Goal: Information Seeking & Learning: Learn about a topic

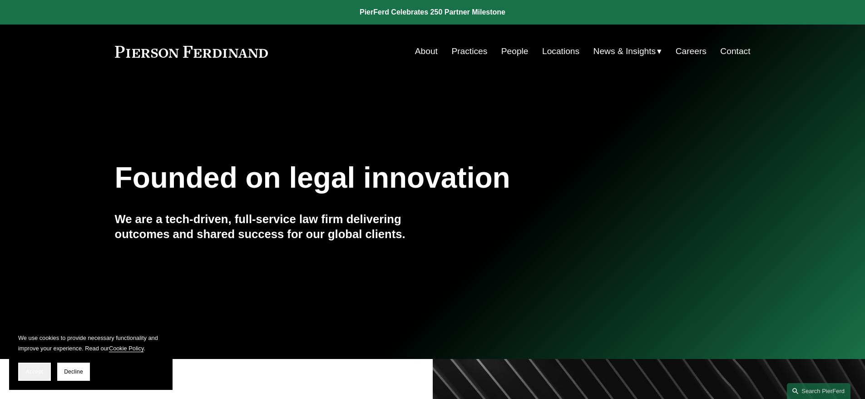
click at [30, 371] on span "Accept" at bounding box center [34, 371] width 17 height 6
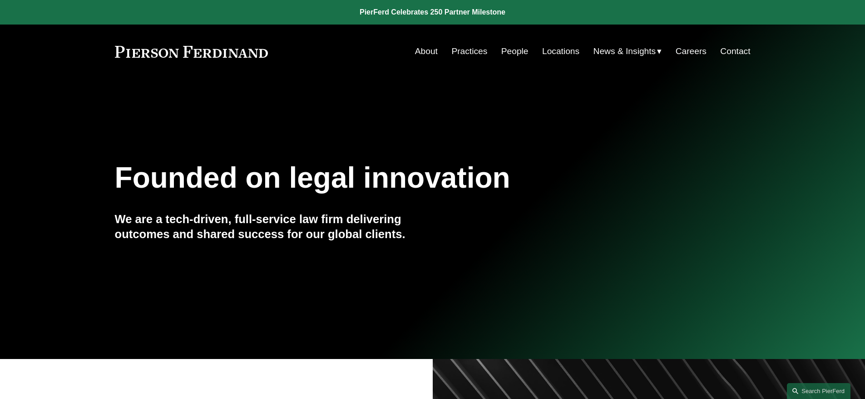
click at [467, 53] on link "Practices" at bounding box center [469, 51] width 36 height 17
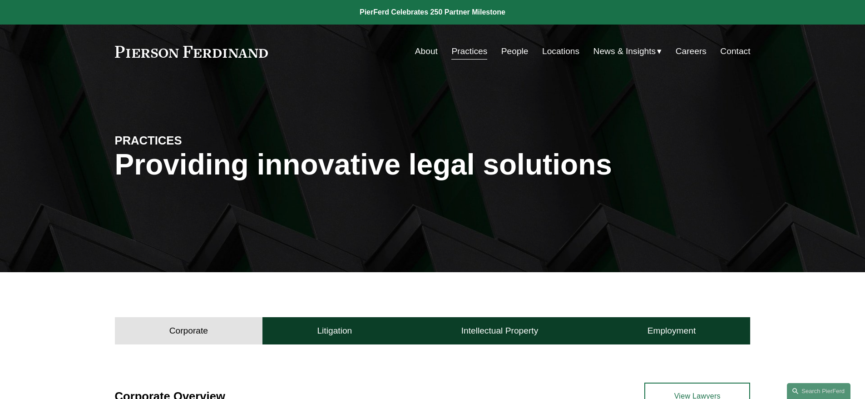
click at [511, 50] on link "People" at bounding box center [514, 51] width 27 height 17
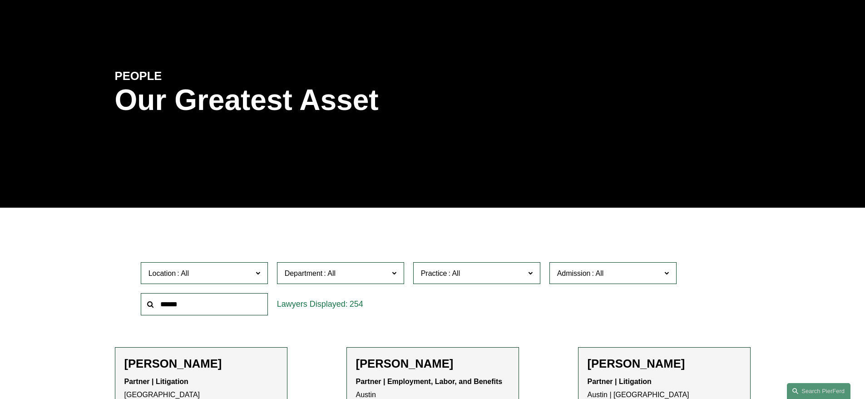
scroll to position [91, 0]
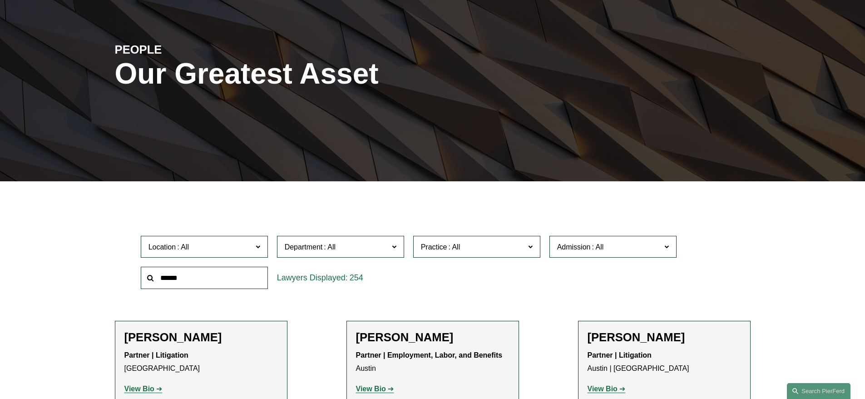
click at [251, 247] on span "Location" at bounding box center [200, 247] width 104 height 12
click at [501, 246] on span "Practice" at bounding box center [473, 247] width 104 height 12
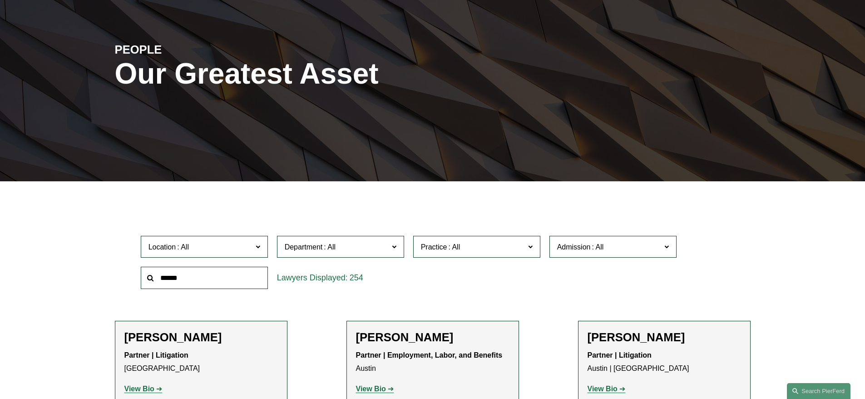
click at [0, 0] on link "Intellectual Property Litigation" at bounding box center [0, 0] width 0 height 0
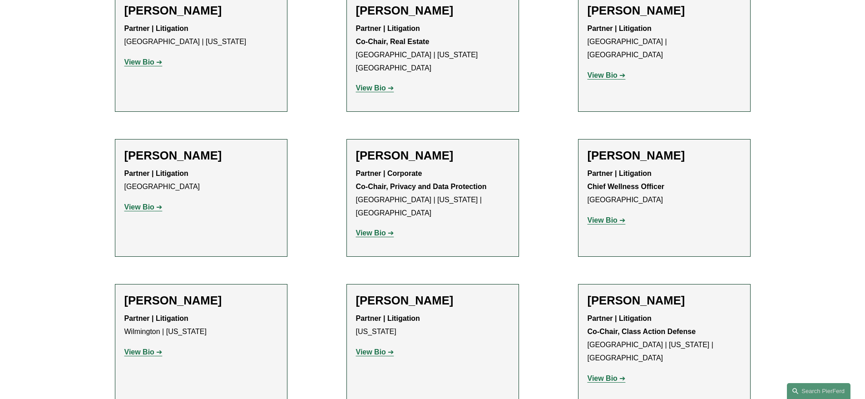
scroll to position [681, 0]
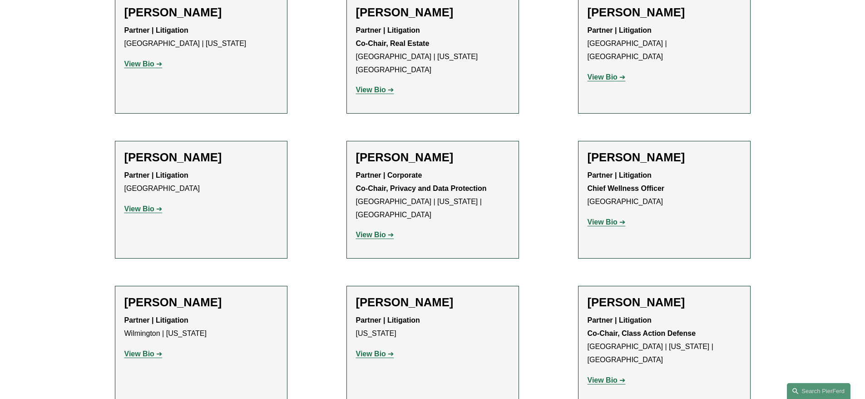
click at [367, 350] on strong "View Bio" at bounding box center [371, 354] width 30 height 8
click at [364, 231] on strong "View Bio" at bounding box center [371, 235] width 30 height 8
click at [146, 350] on strong "View Bio" at bounding box center [139, 354] width 30 height 8
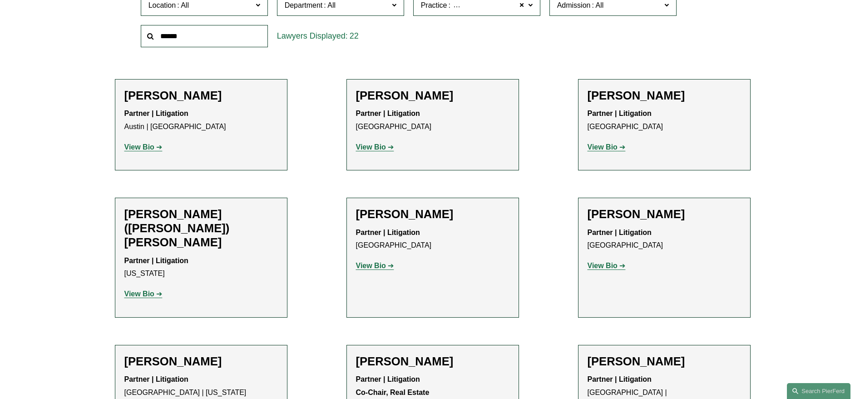
scroll to position [182, 0]
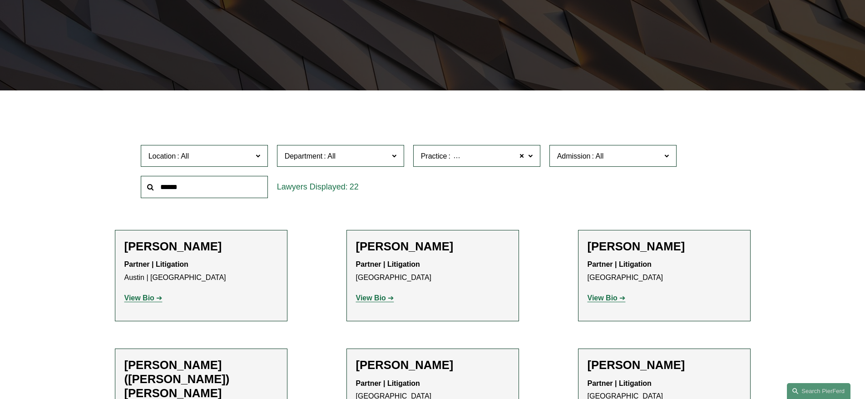
click at [360, 298] on strong "View Bio" at bounding box center [371, 298] width 30 height 8
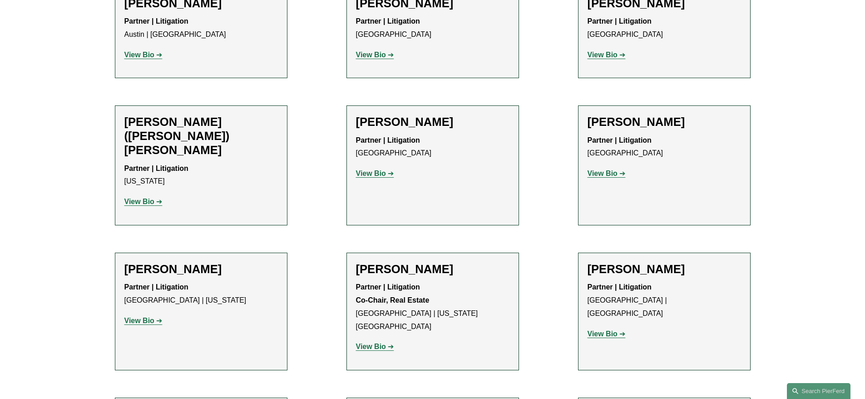
scroll to position [454, 0]
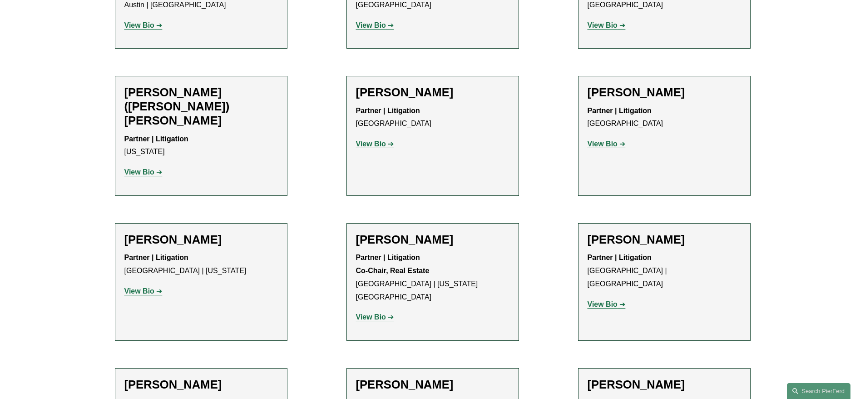
click at [136, 168] on strong "View Bio" at bounding box center [139, 172] width 30 height 8
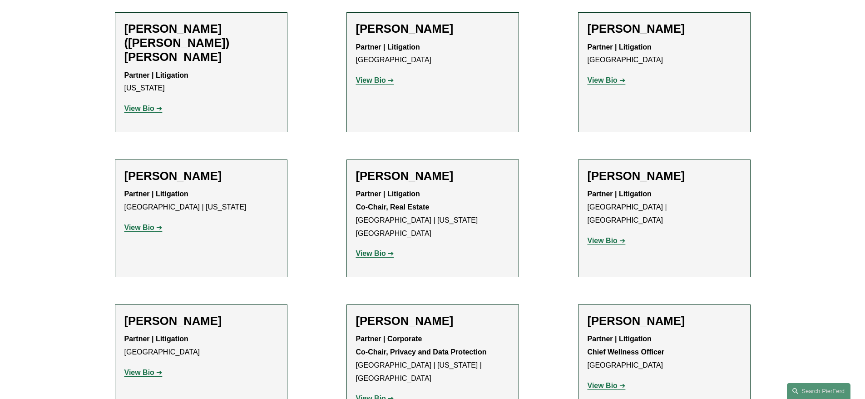
scroll to position [545, 0]
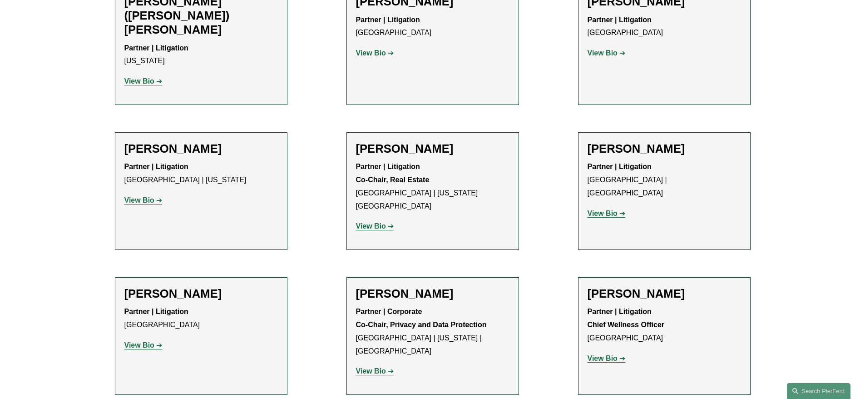
click at [368, 222] on strong "View Bio" at bounding box center [371, 226] width 30 height 8
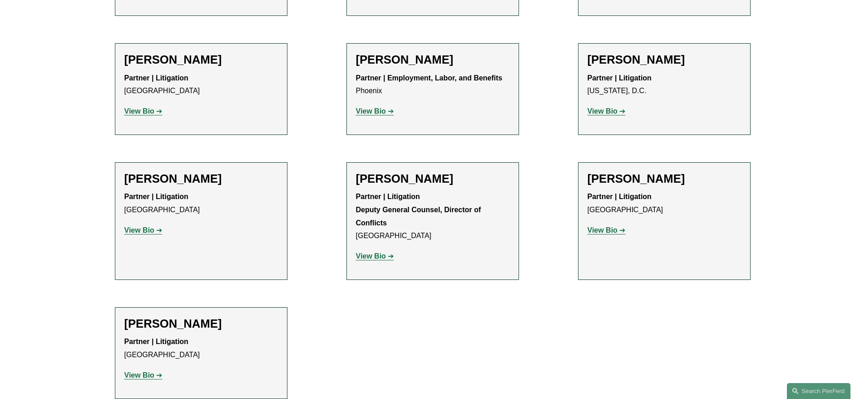
scroll to position [1135, 0]
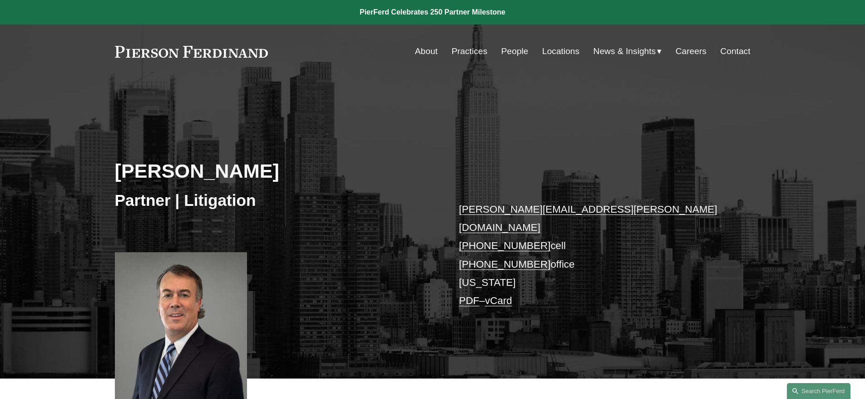
click at [687, 52] on link "Careers" at bounding box center [691, 51] width 31 height 17
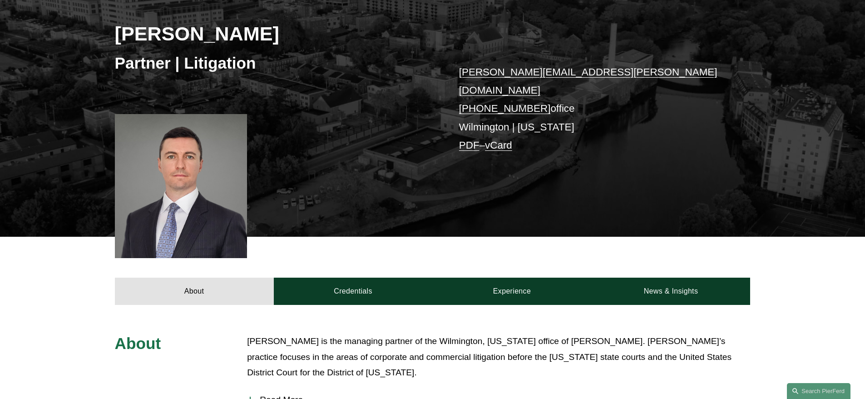
scroll to position [136, 0]
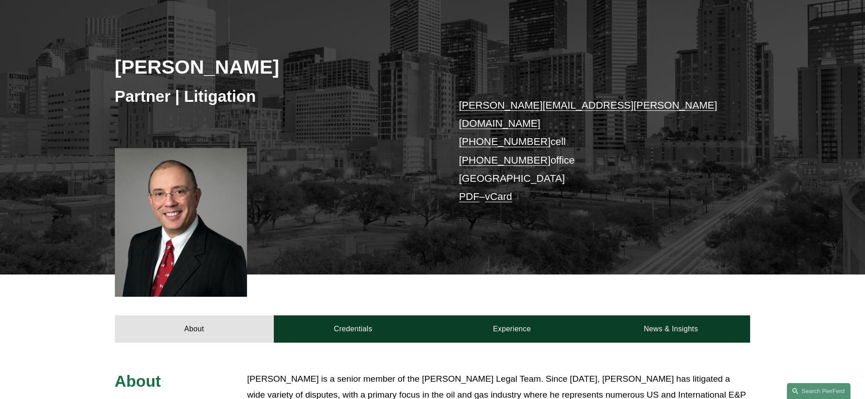
scroll to position [227, 0]
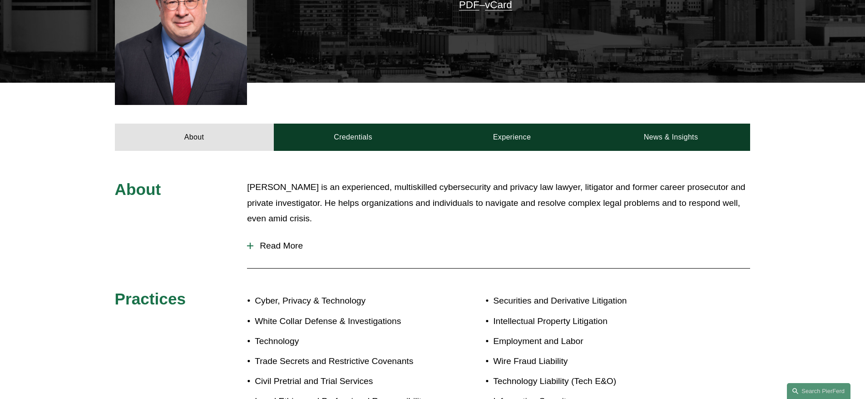
scroll to position [409, 0]
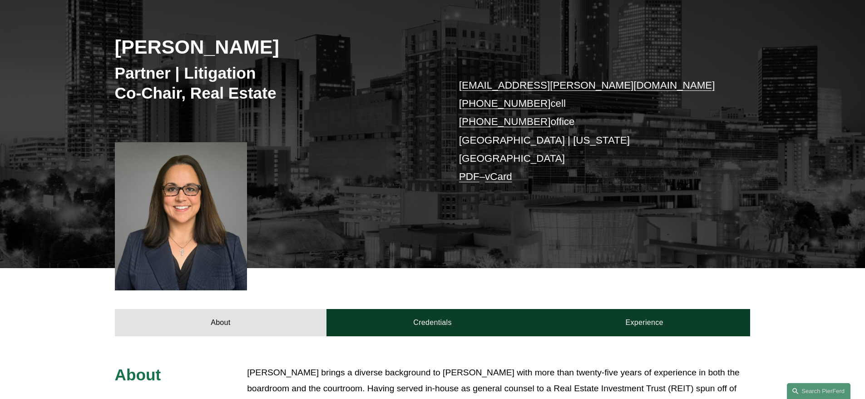
scroll to position [227, 0]
